Goal: Complete application form

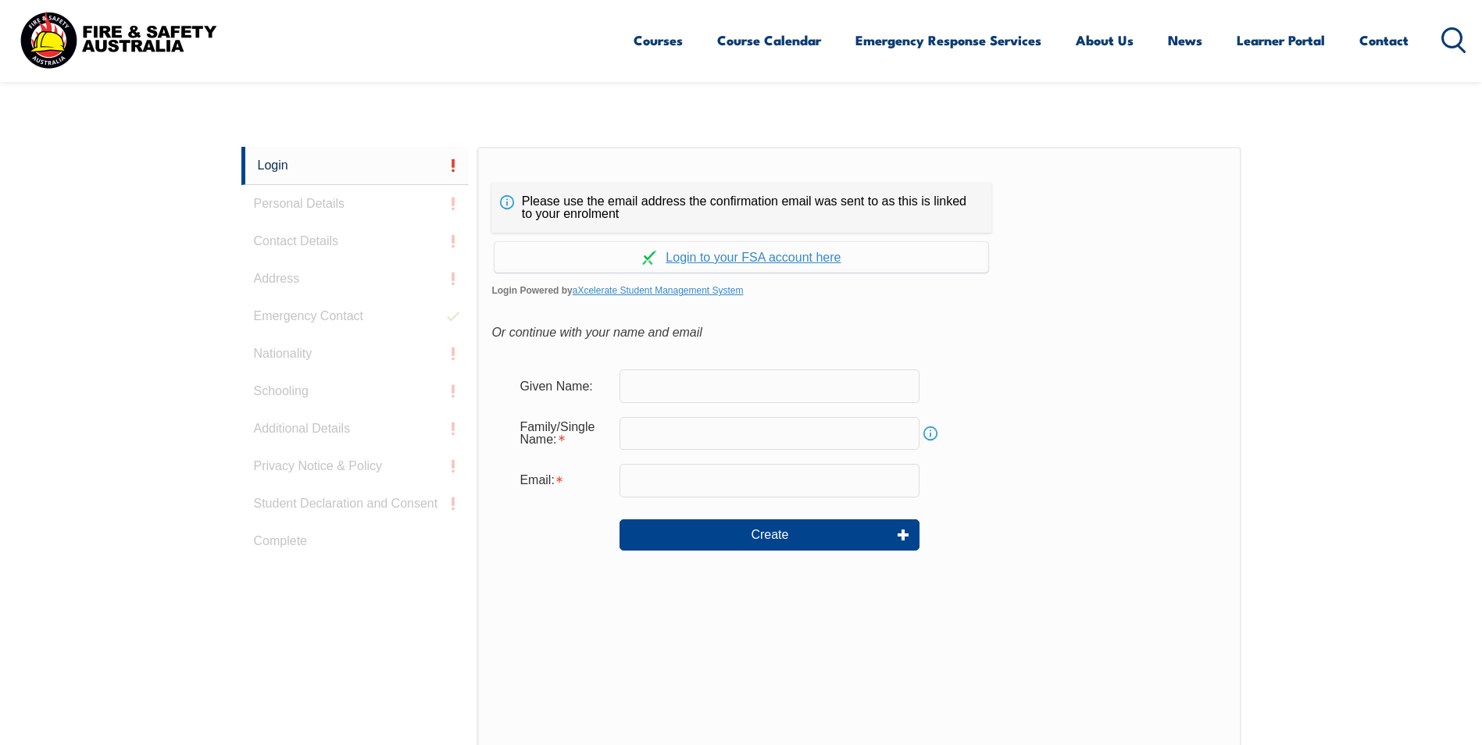
scroll to position [260, 0]
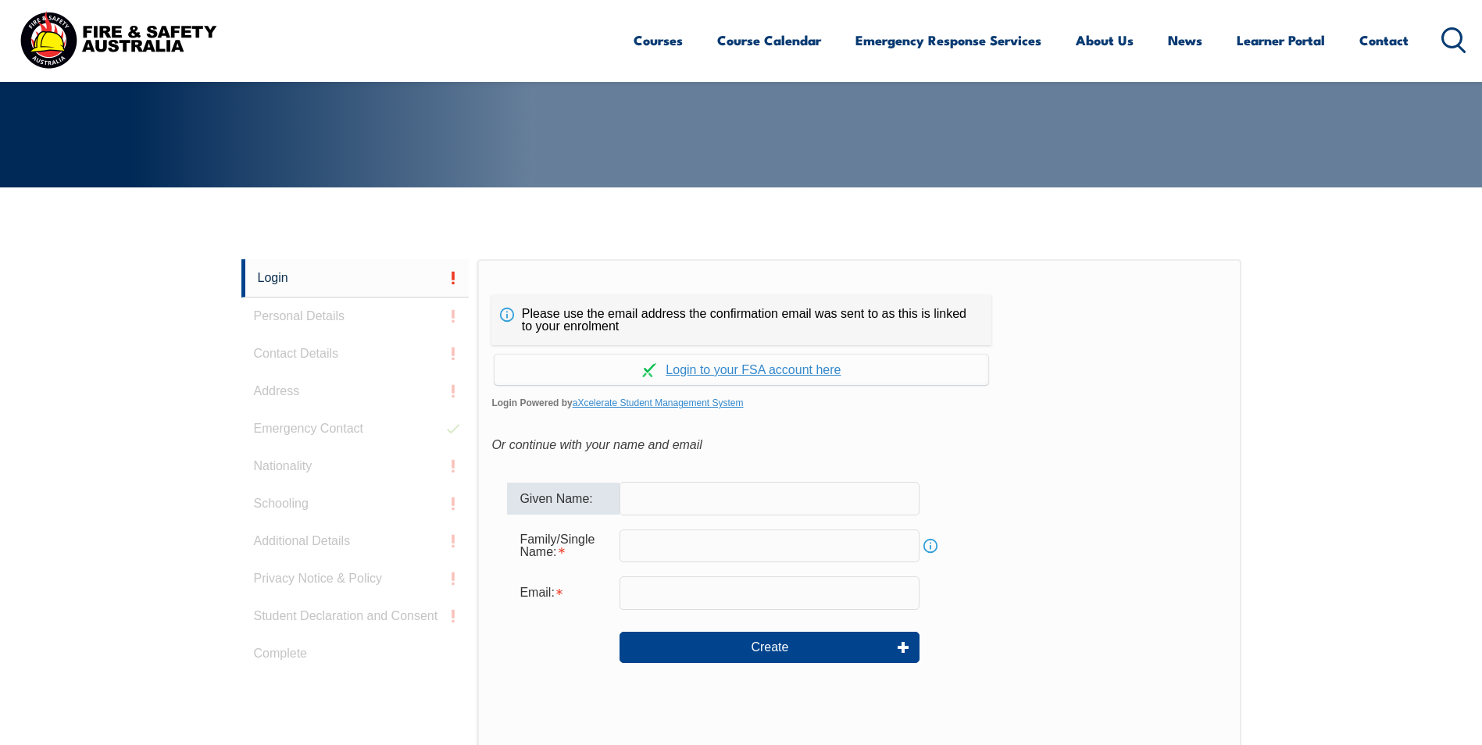
click at [713, 505] on input "text" at bounding box center [770, 498] width 300 height 33
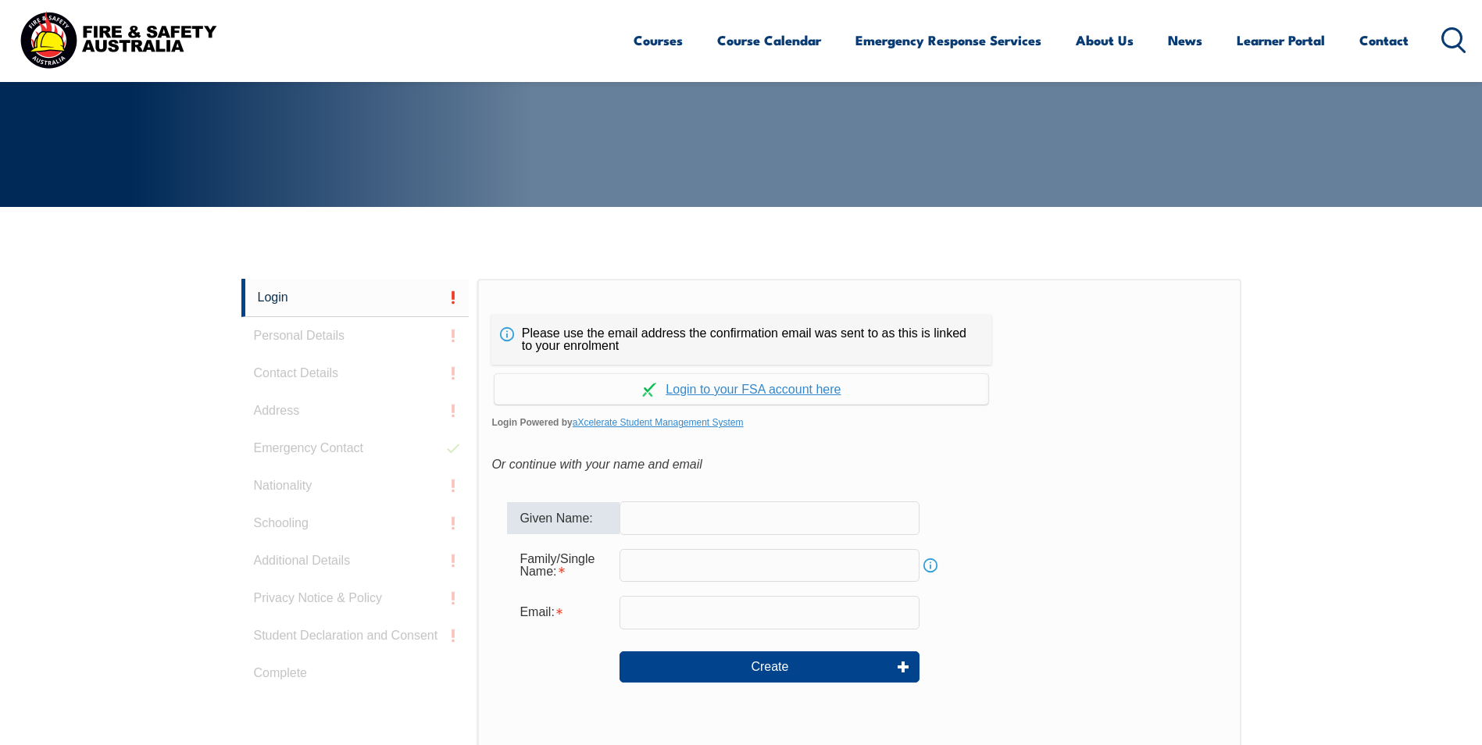
scroll to position [338, 0]
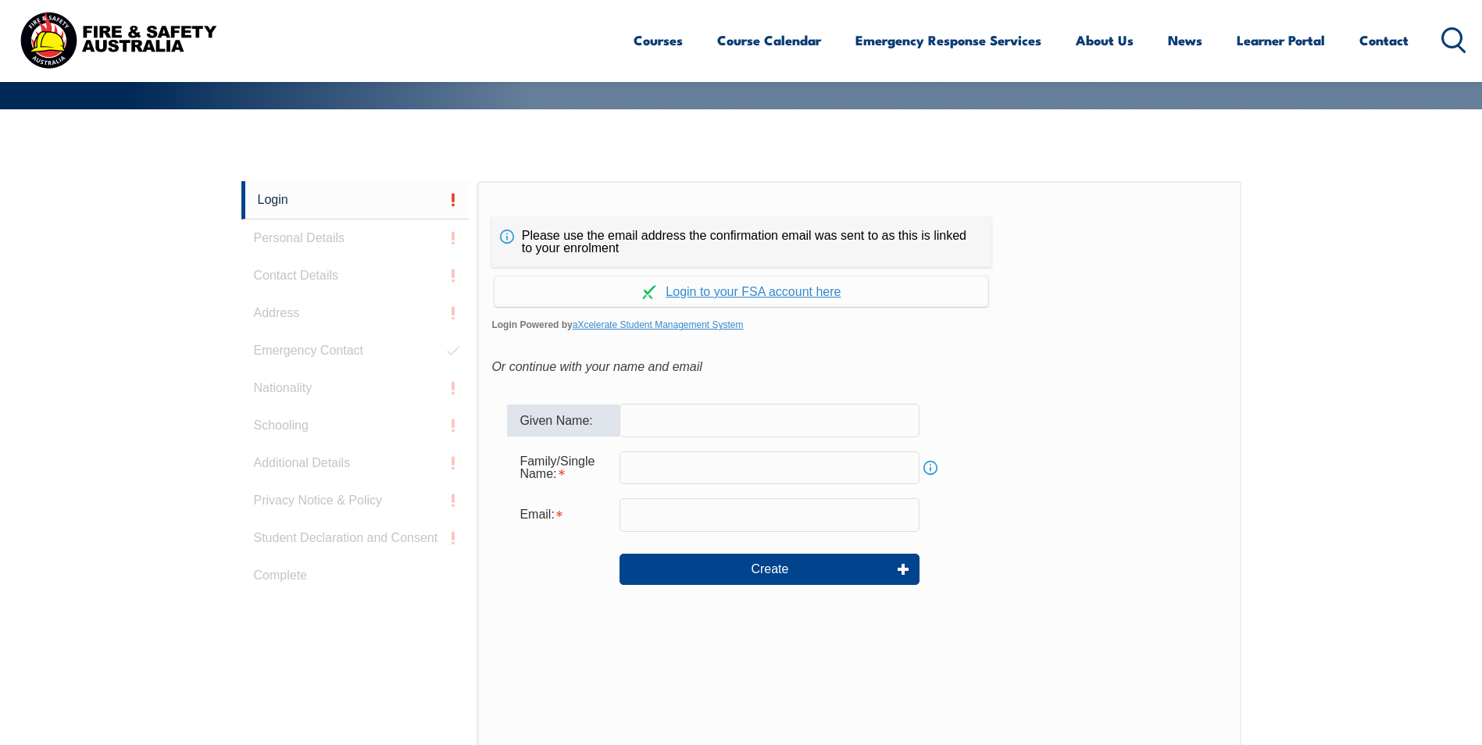
click at [665, 416] on input "text" at bounding box center [770, 420] width 300 height 33
type input "[PERSON_NAME]"
type input "[EMAIL_ADDRESS][DOMAIN_NAME]"
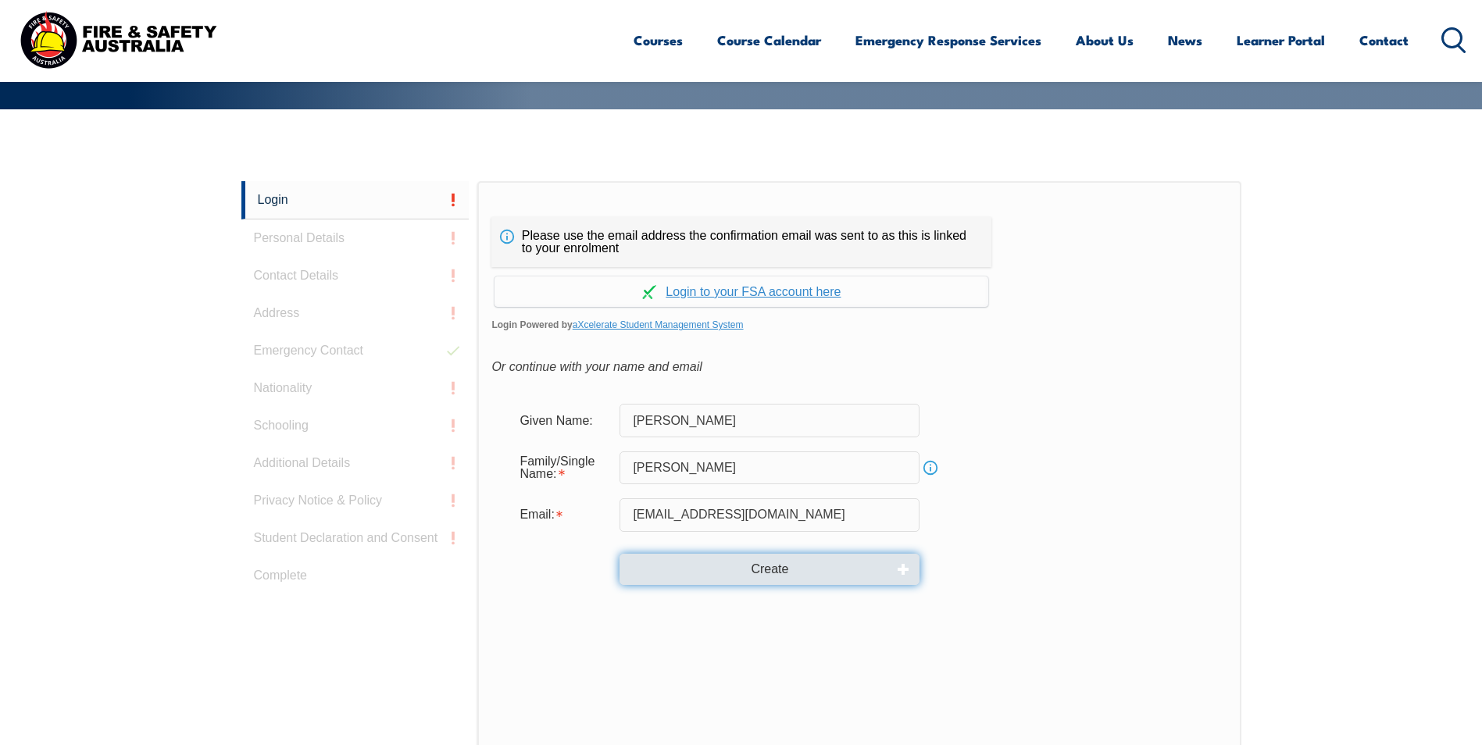
click at [799, 559] on button "Create" at bounding box center [770, 569] width 300 height 31
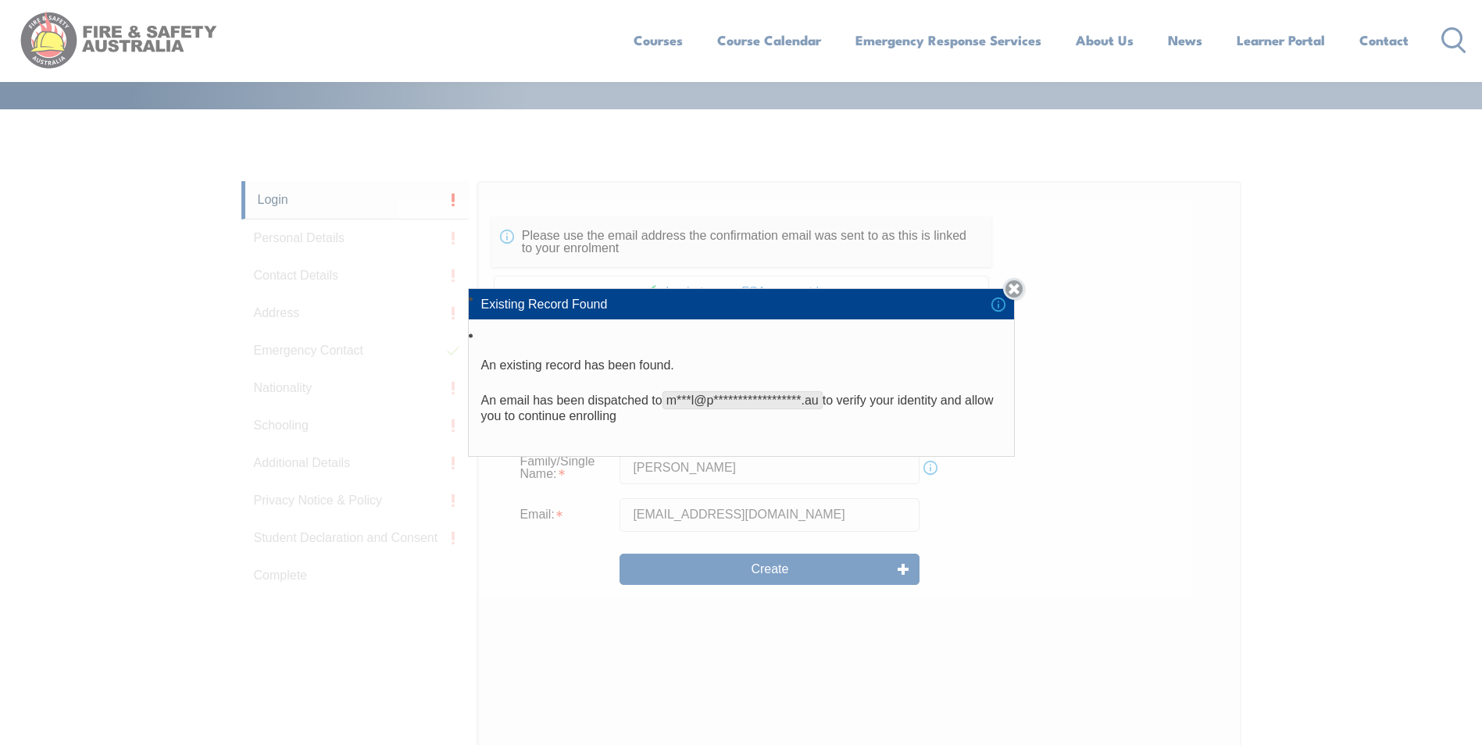
click at [1016, 292] on link "Close" at bounding box center [1014, 289] width 22 height 22
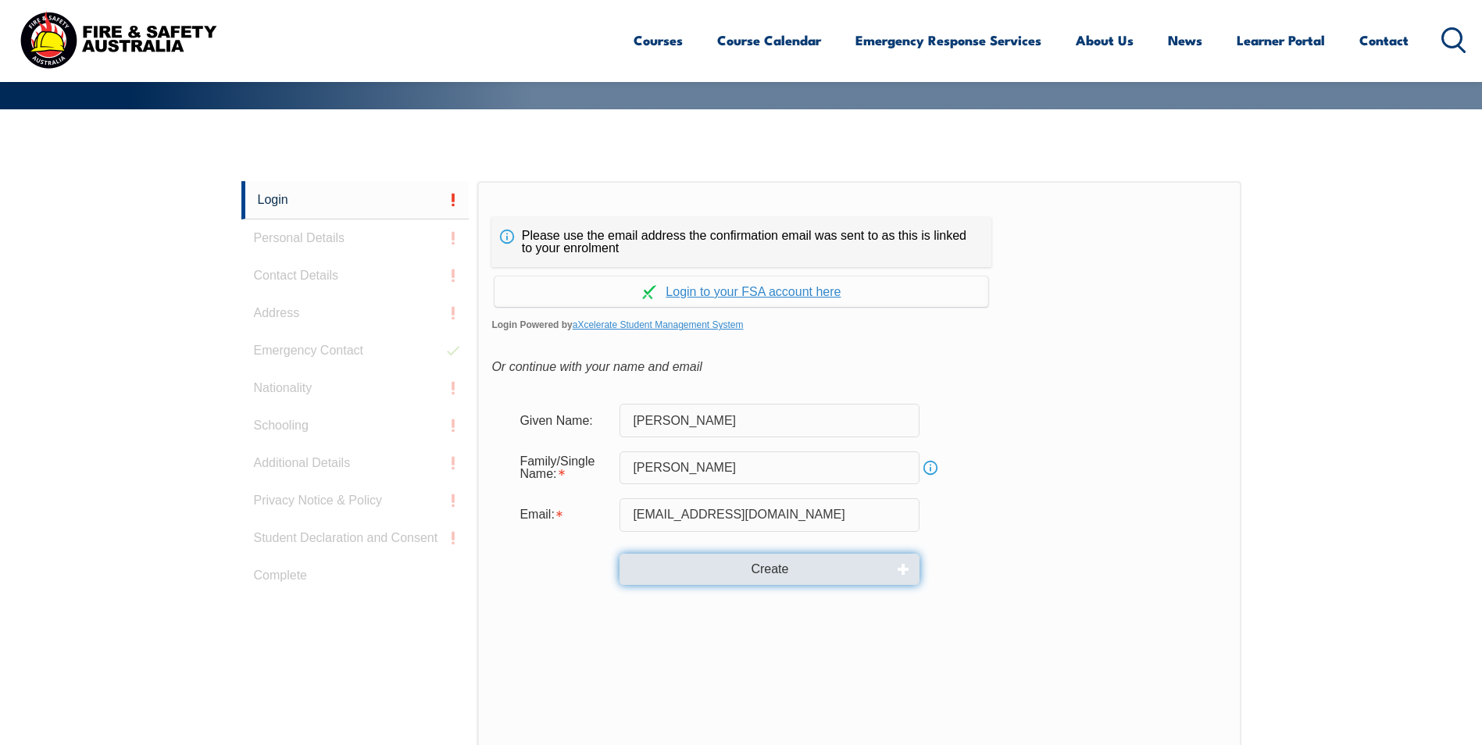
click at [781, 576] on button "Create" at bounding box center [770, 569] width 300 height 31
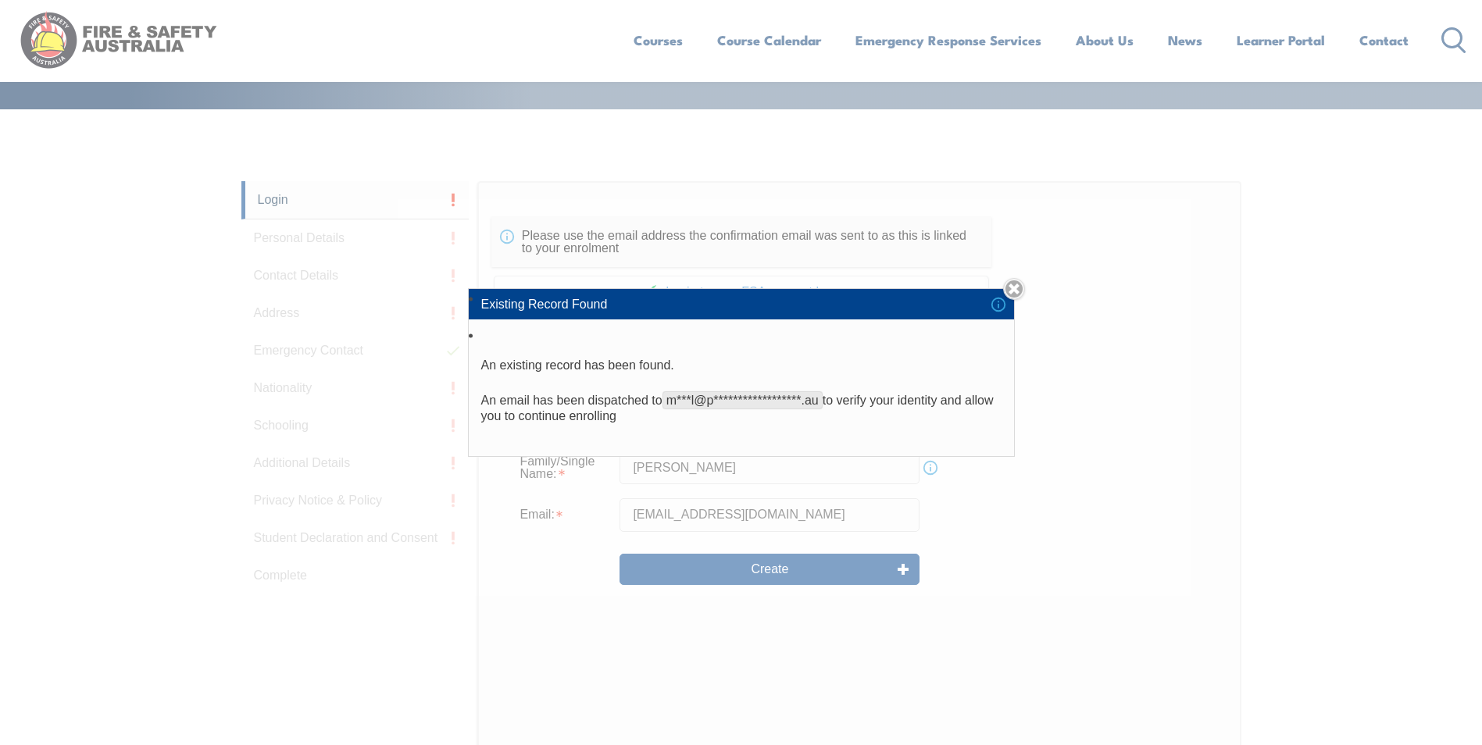
drag, startPoint x: 1021, startPoint y: 284, endPoint x: 1009, endPoint y: 287, distance: 12.9
click at [1020, 284] on link "Close" at bounding box center [1014, 289] width 22 height 22
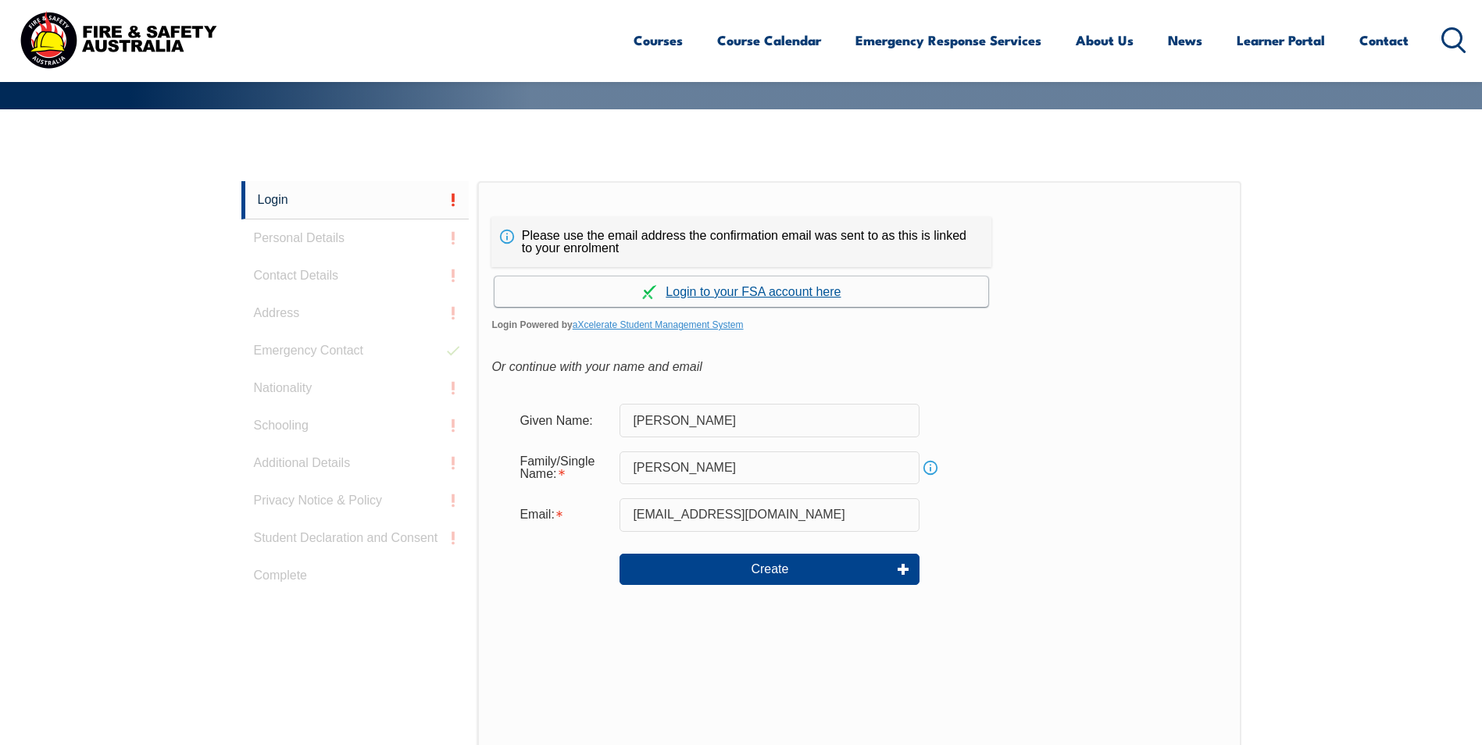
click at [792, 283] on link "Continue with aXcelerate" at bounding box center [742, 292] width 494 height 30
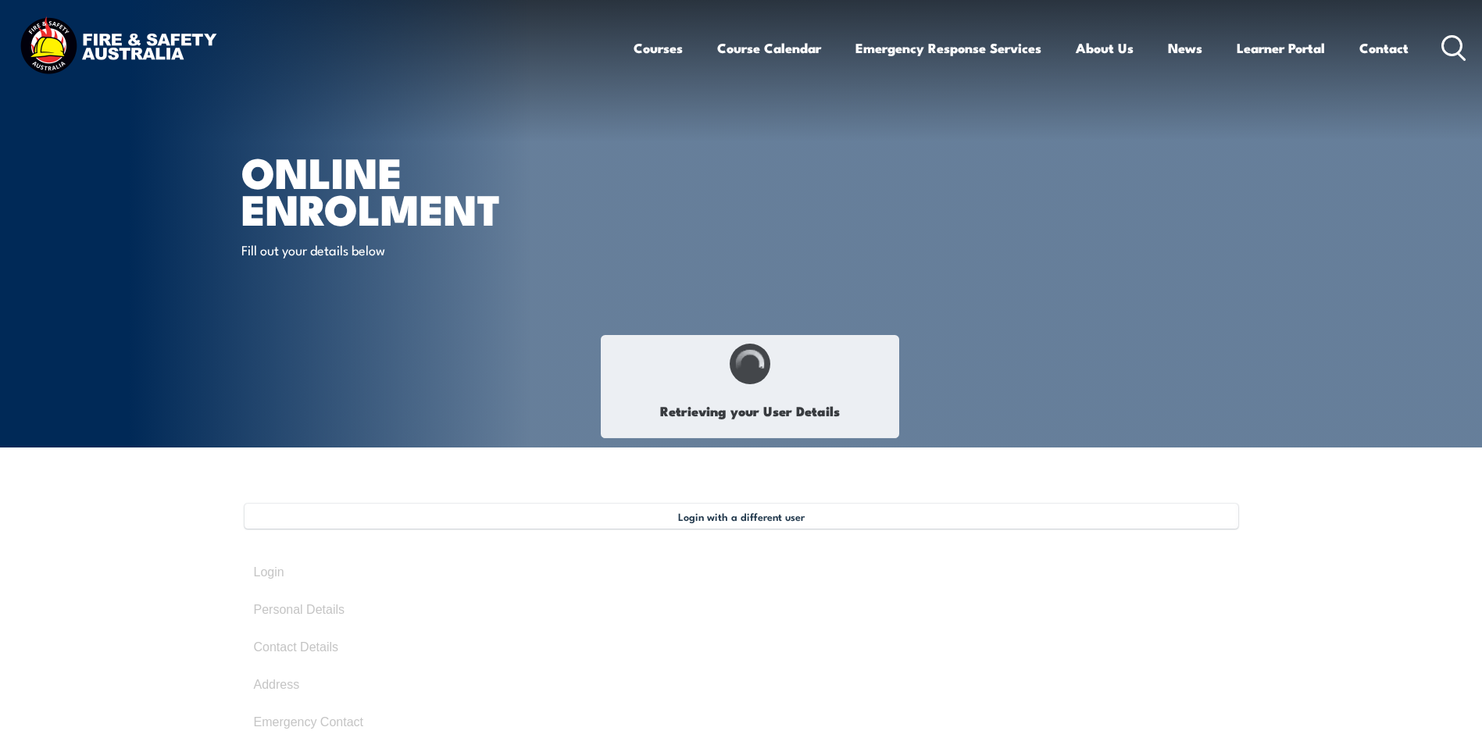
type input "[PERSON_NAME]"
type input "August 24, 1983"
type input "KGEAKMGVCG"
select select "M"
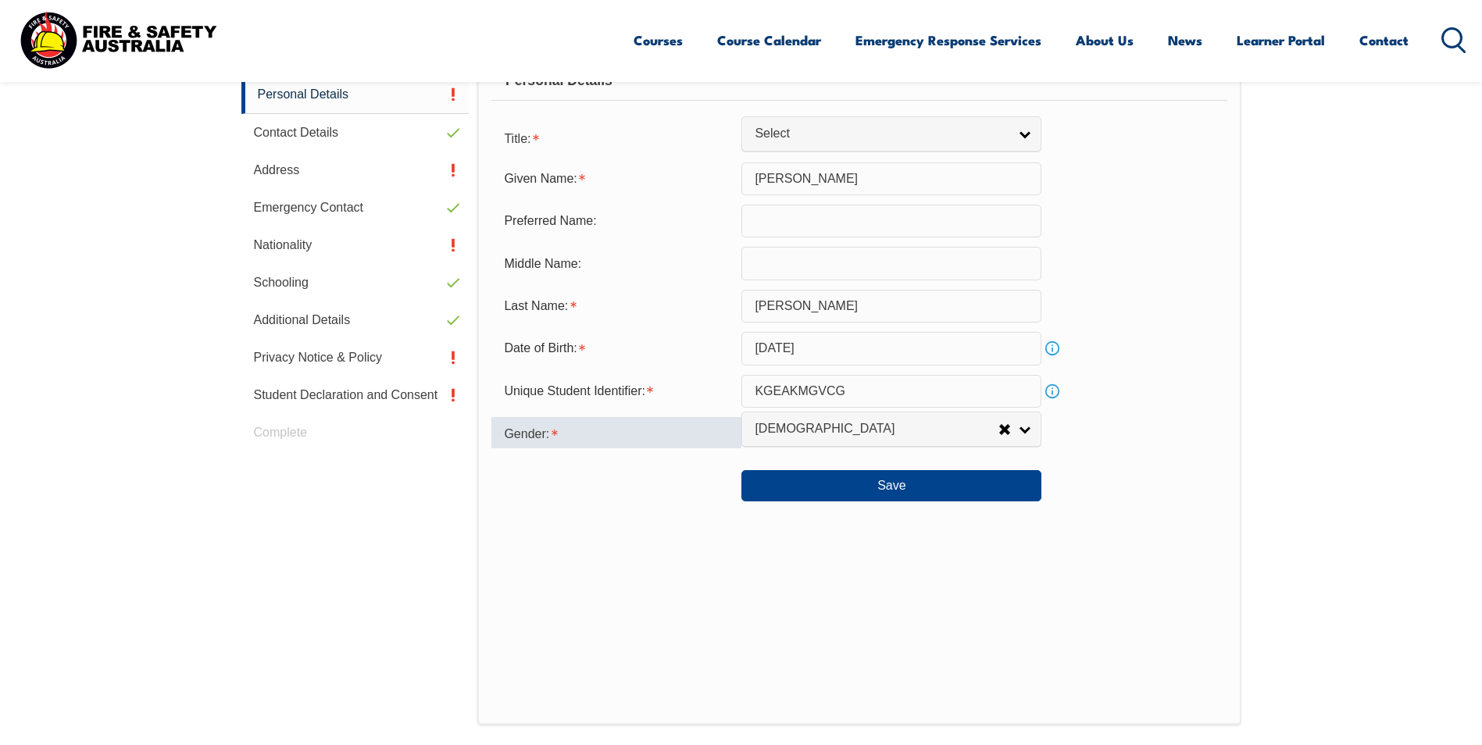
scroll to position [516, 0]
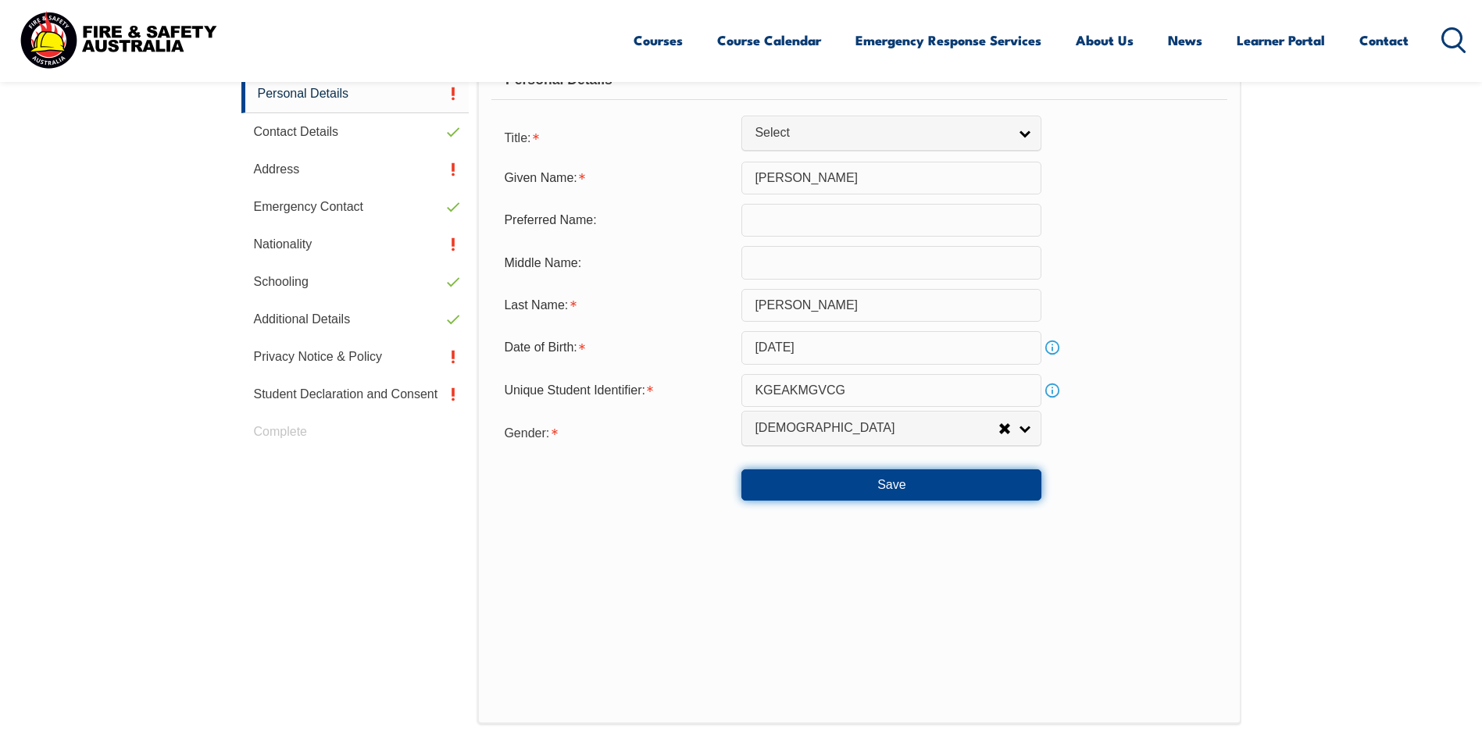
click at [826, 484] on button "Save" at bounding box center [891, 485] width 300 height 31
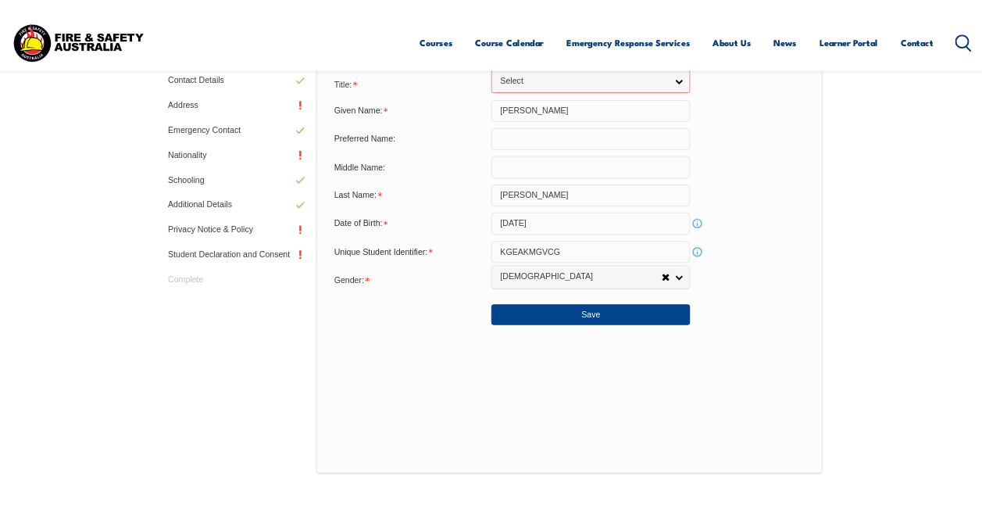
scroll to position [552, 0]
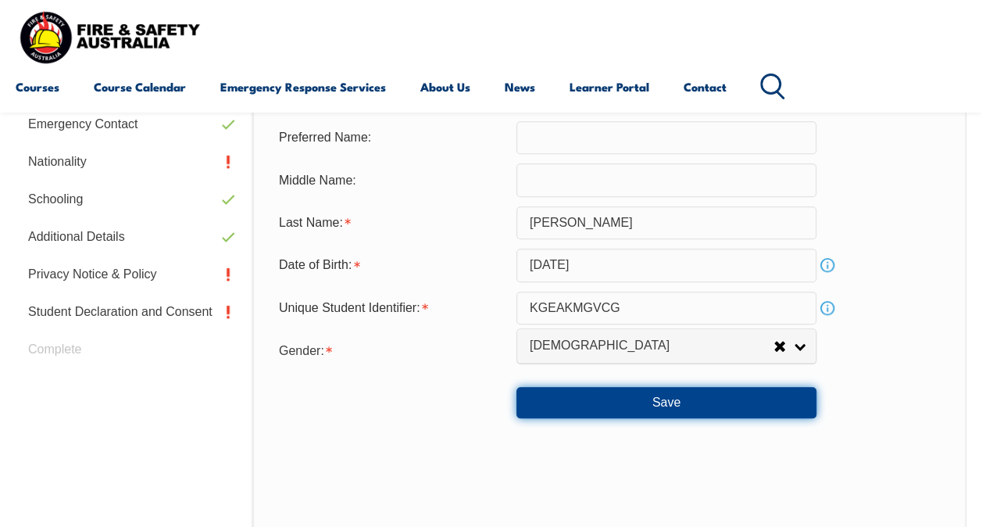
click at [613, 404] on button "Save" at bounding box center [666, 402] width 300 height 31
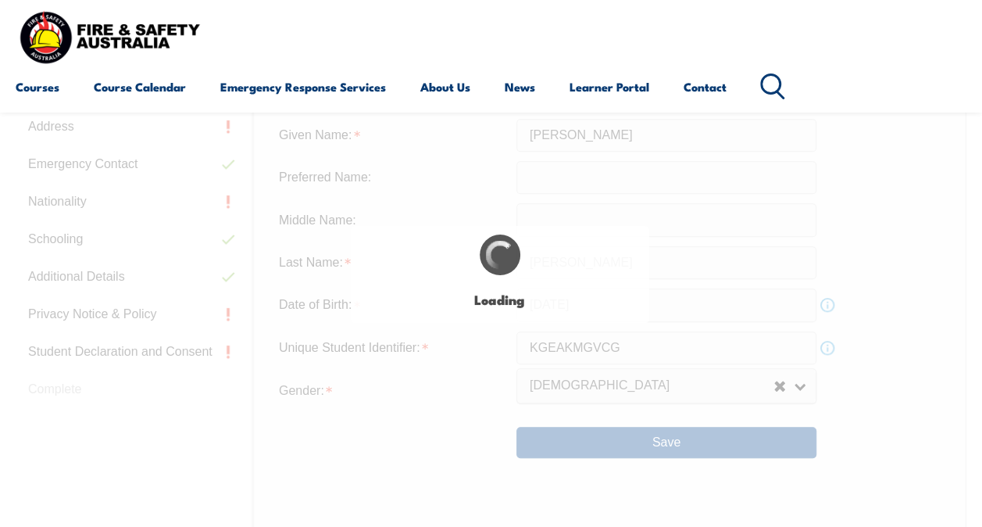
scroll to position [505, 0]
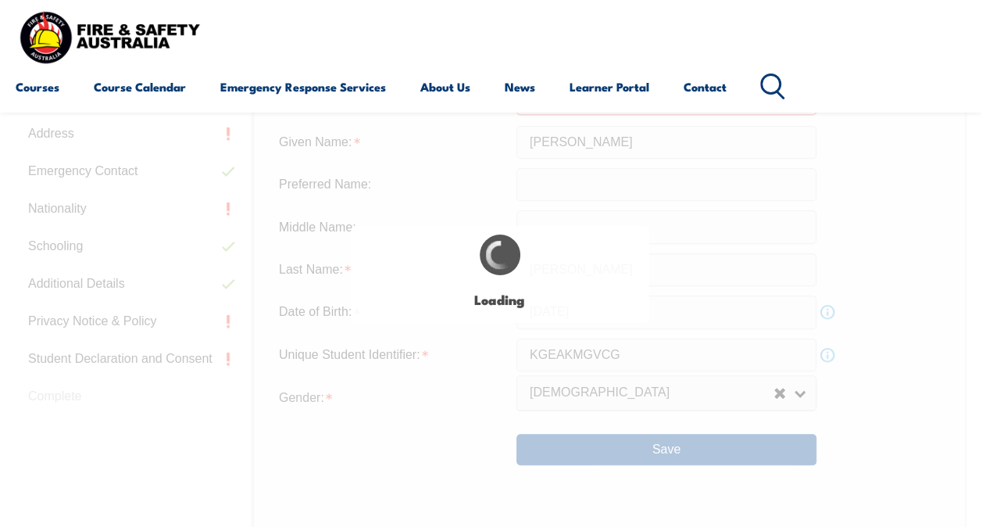
click at [709, 38] on div "Courses Course Calendar Emergency Response Services Services Overview Emergency…" at bounding box center [491, 55] width 951 height 99
click at [634, 84] on link "Learner Portal" at bounding box center [610, 87] width 80 height 38
